Goal: Information Seeking & Learning: Learn about a topic

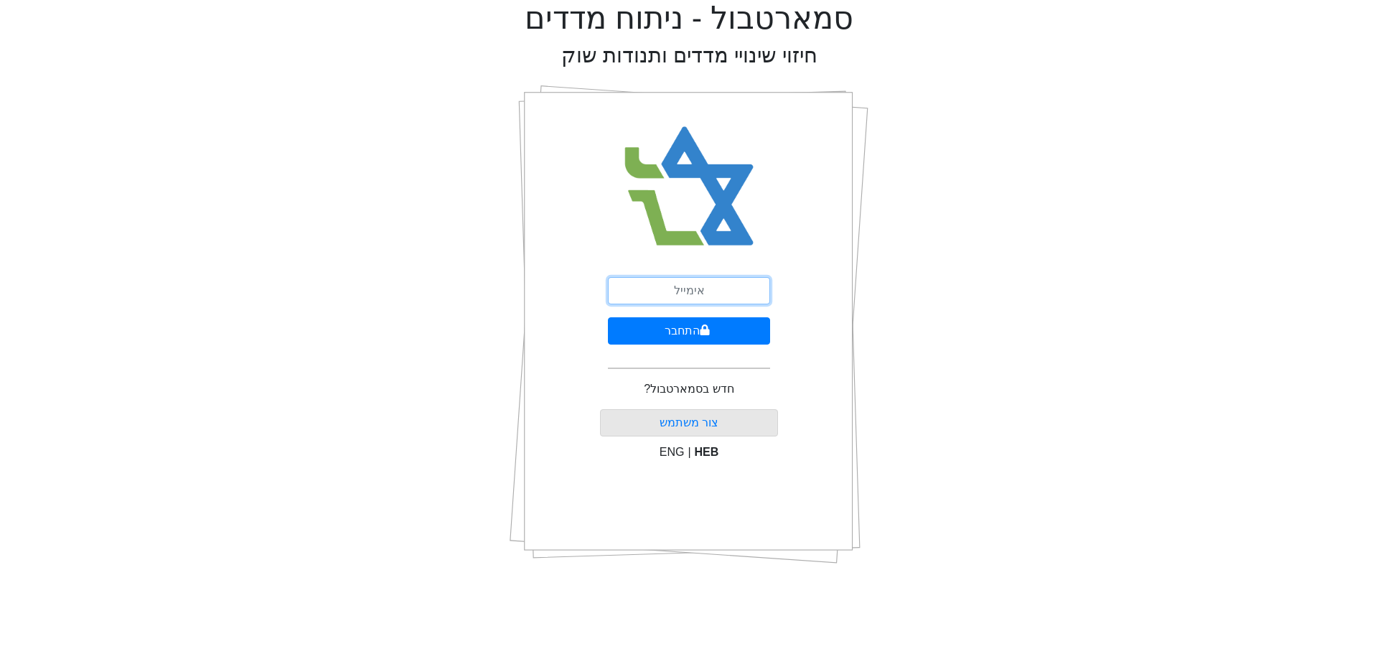
click at [707, 289] on input "email" at bounding box center [689, 290] width 162 height 27
type input "[EMAIL_ADDRESS][DOMAIN_NAME]"
click at [608, 317] on button "התחבר" at bounding box center [689, 330] width 162 height 27
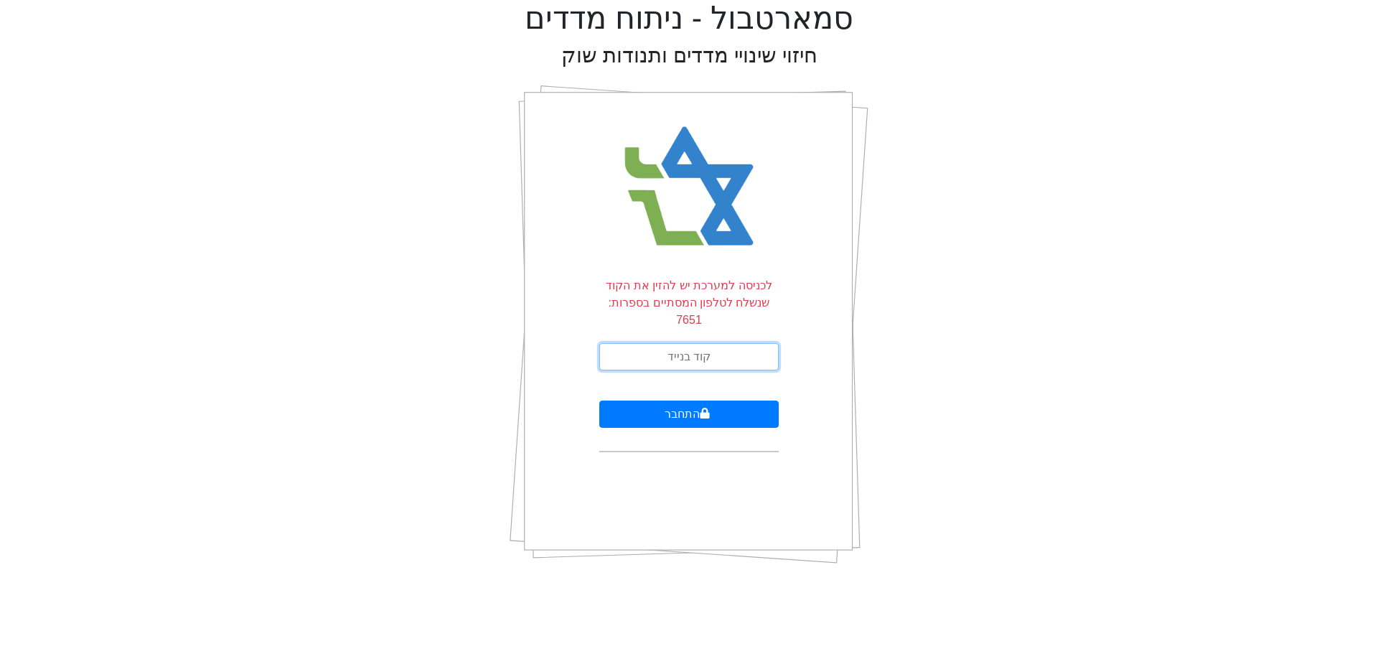
click at [710, 344] on input "text" at bounding box center [688, 356] width 179 height 27
type input "913801"
click at [599, 400] on button "התחבר" at bounding box center [688, 413] width 179 height 27
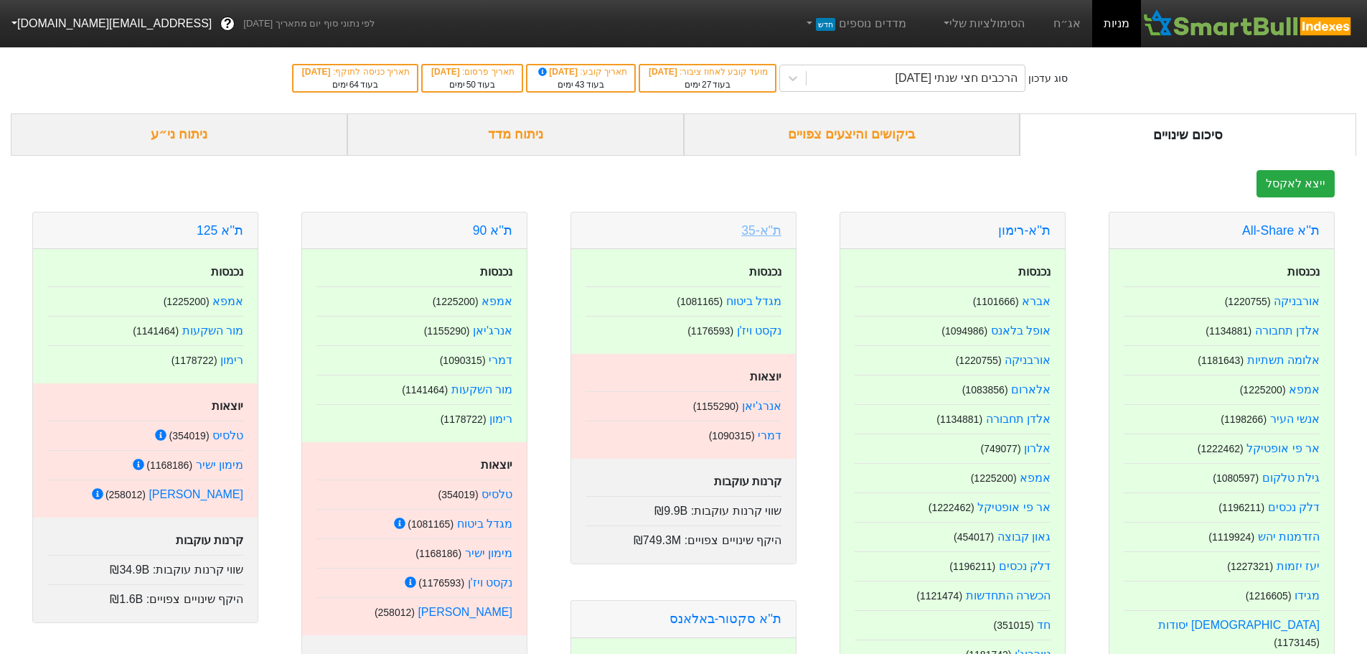
click at [752, 228] on link "ת"א-35" at bounding box center [761, 230] width 40 height 14
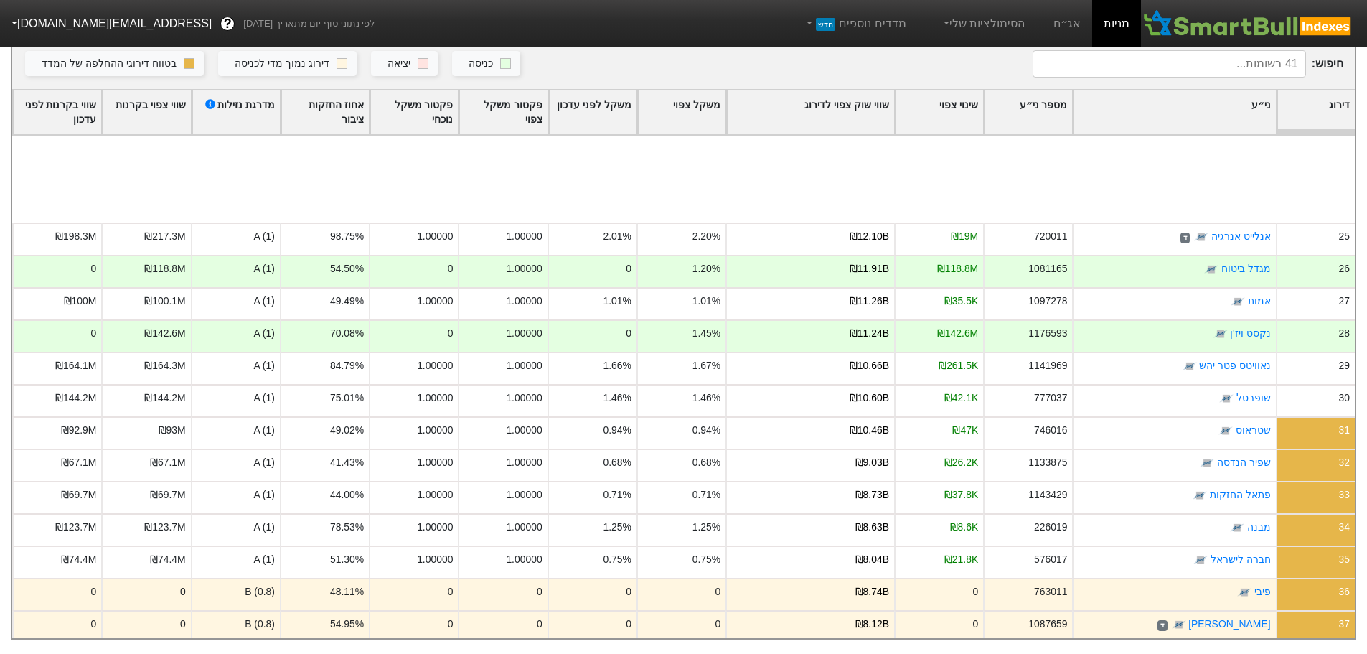
scroll to position [822, 0]
